Goal: Information Seeking & Learning: Compare options

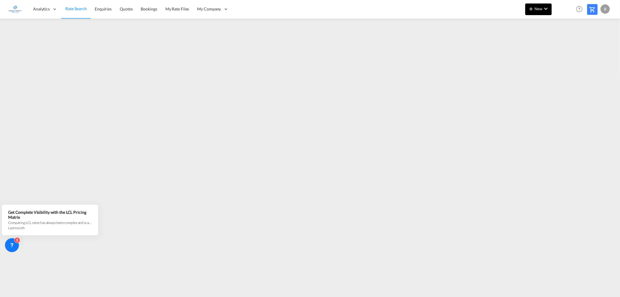
click at [543, 7] on md-icon "icon-chevron-down" at bounding box center [545, 8] width 7 height 7
click at [563, 44] on span "Ratesheet" at bounding box center [562, 44] width 6 height 12
click at [78, 8] on span "Rate Search" at bounding box center [75, 8] width 21 height 5
